Goal: Transaction & Acquisition: Purchase product/service

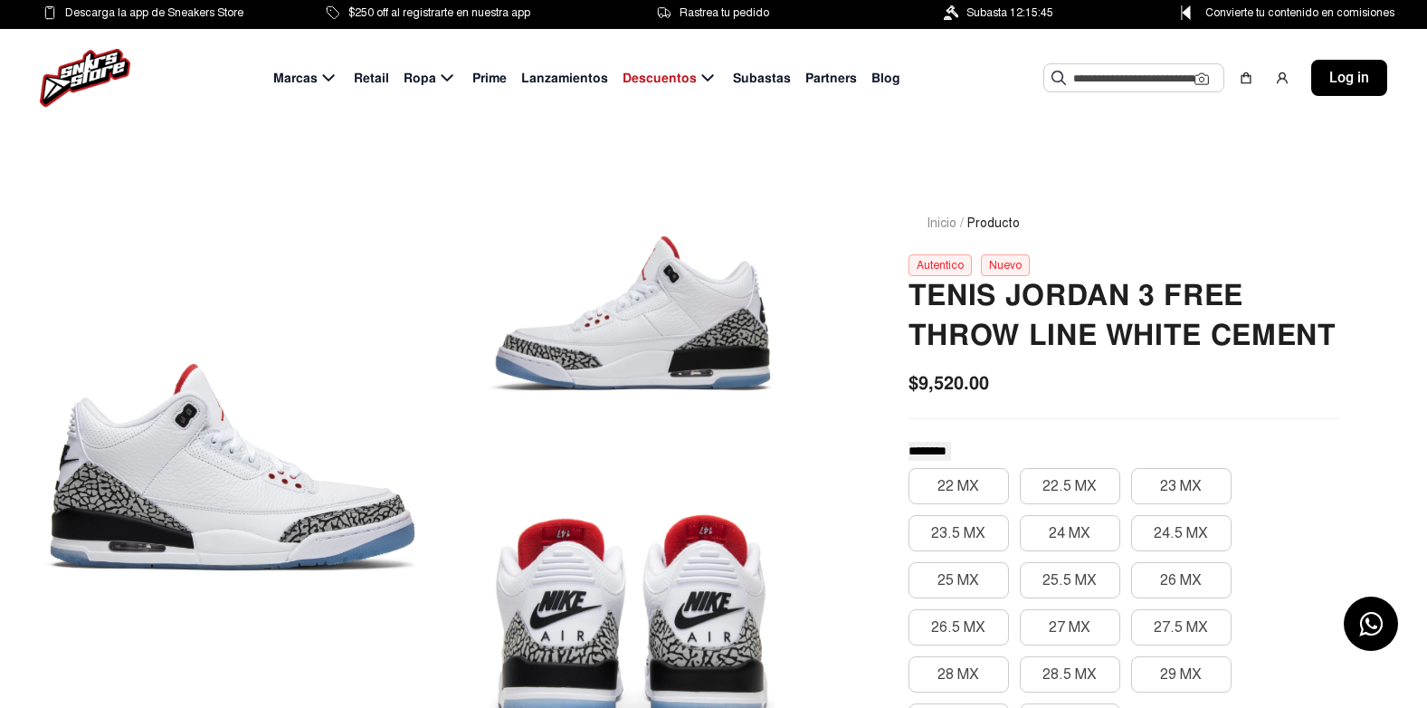
click at [1097, 79] on input "text" at bounding box center [1134, 77] width 121 height 27
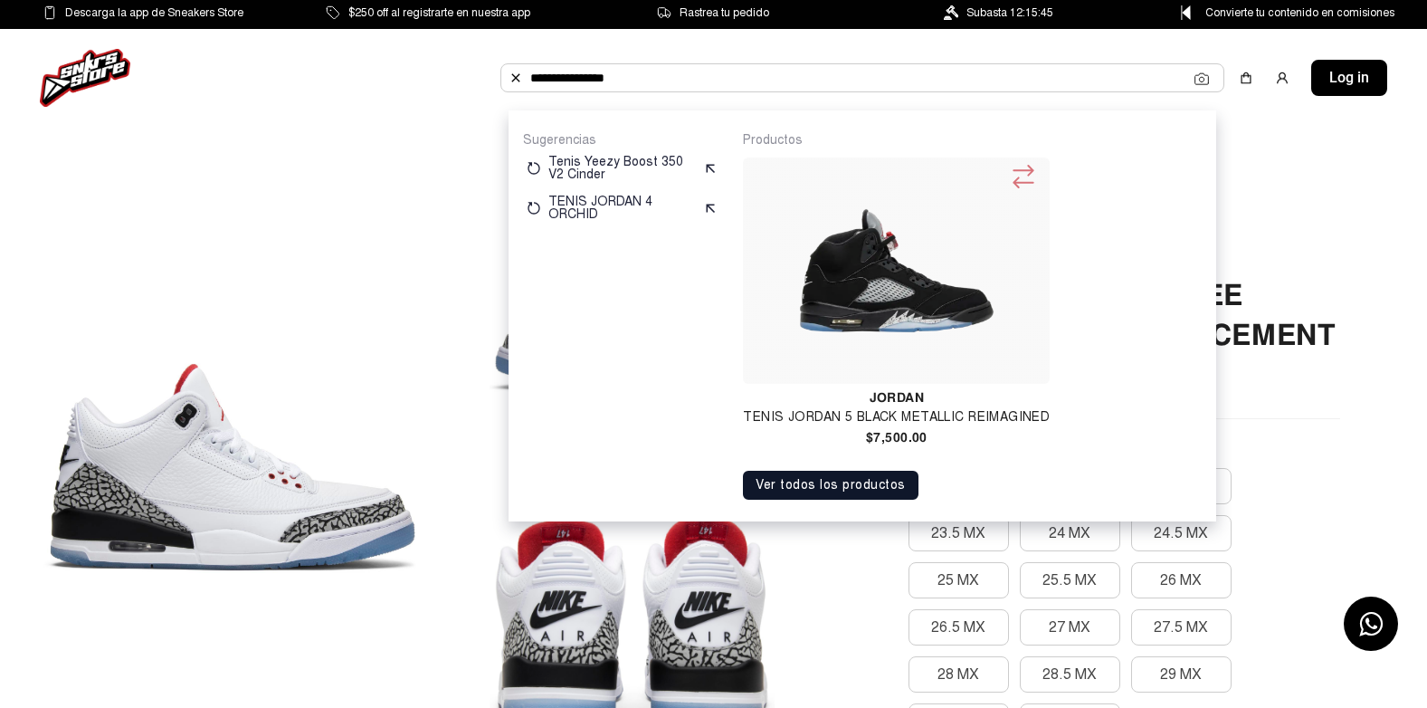
type input "**********"
click at [963, 301] on img at bounding box center [896, 271] width 292 height 212
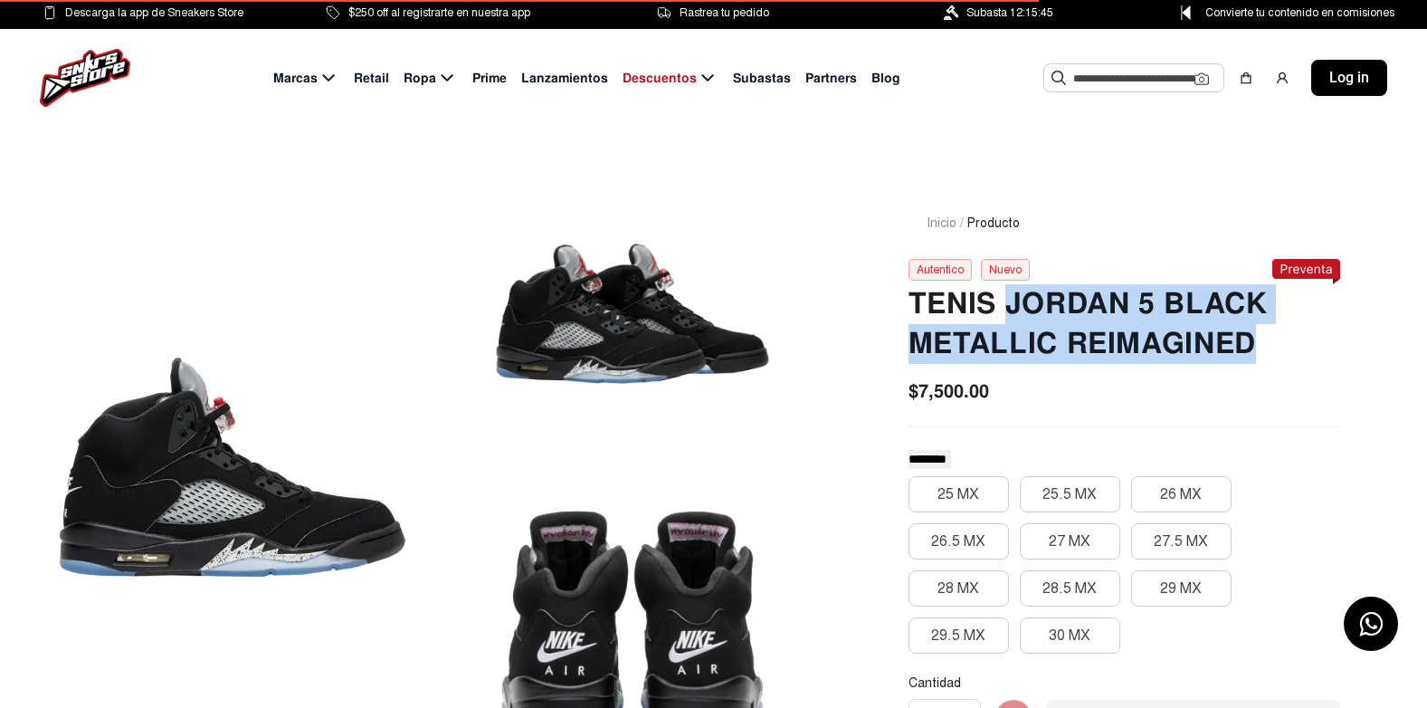
drag, startPoint x: 1011, startPoint y: 300, endPoint x: 1255, endPoint y: 353, distance: 250.2
click at [1255, 353] on h2 "TENIS JORDAN 5 BLACK METALLIC REIMAGINED" at bounding box center [1125, 324] width 432 height 80
copy h2 "JORDAN 5 BLACK METALLIC REIMAGINED"
